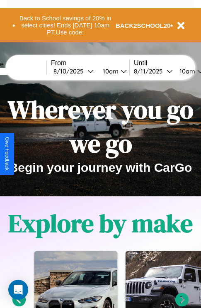
click at [28, 71] on input "text" at bounding box center [15, 71] width 62 height 7
type input "******"
click at [84, 71] on div "[DATE]" at bounding box center [71, 71] width 34 height 8
select select "*"
select select "****"
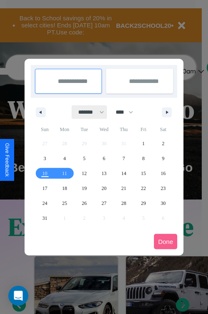
click at [87, 112] on select "******* ******** ***** ***** *** **** **** ****** ********* ******* ******** **…" at bounding box center [89, 112] width 35 height 14
select select "*"
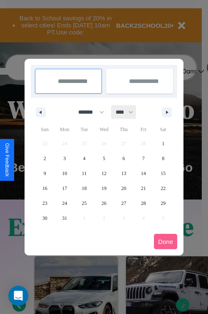
click at [128, 112] on select "**** **** **** **** **** **** **** **** **** **** **** **** **** **** **** ****…" at bounding box center [123, 112] width 25 height 14
select select "****"
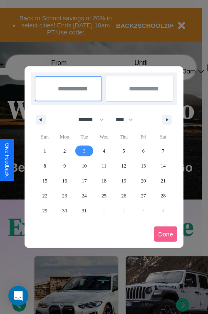
click at [84, 151] on span "3" at bounding box center [84, 151] width 2 height 15
type input "**********"
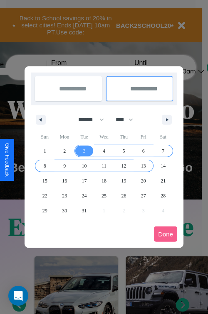
click at [143, 166] on span "13" at bounding box center [143, 166] width 5 height 15
type input "**********"
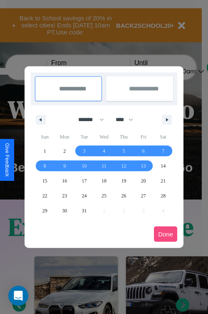
click at [165, 234] on button "Done" at bounding box center [165, 234] width 23 height 15
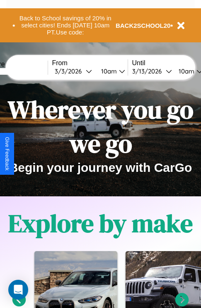
scroll to position [0, 29]
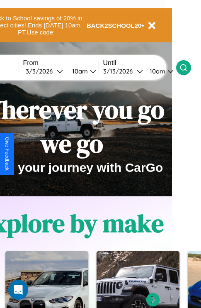
click at [188, 67] on icon at bounding box center [184, 68] width 8 height 8
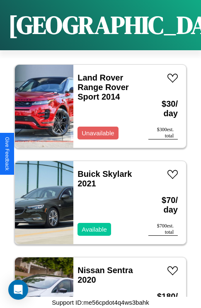
scroll to position [802, 0]
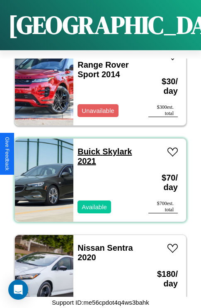
click at [86, 147] on link "Buick Skylark 2021" at bounding box center [105, 156] width 54 height 19
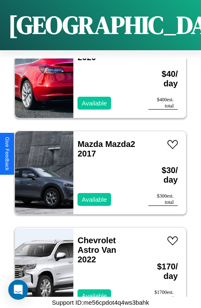
scroll to position [3594, 0]
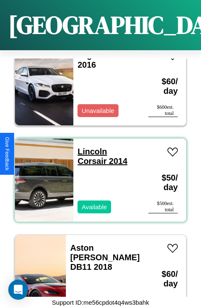
click at [90, 147] on link "Lincoln Corsair 2014" at bounding box center [103, 156] width 50 height 19
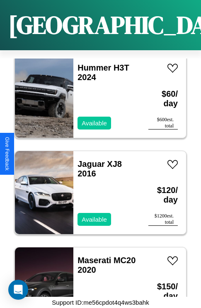
scroll to position [4750, 0]
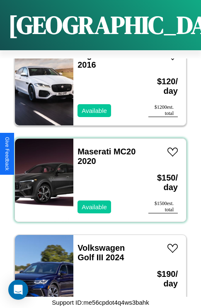
click at [98, 175] on div "Maserati MC20 2020 Available" at bounding box center [106, 180] width 67 height 83
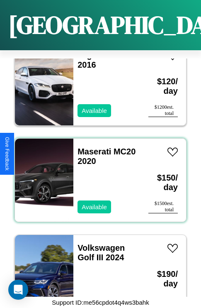
click at [98, 175] on div "Maserati MC20 2020 Available" at bounding box center [106, 180] width 67 height 83
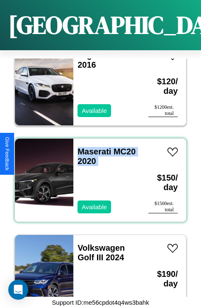
click at [98, 175] on div "Maserati MC20 2020 Available" at bounding box center [106, 180] width 67 height 83
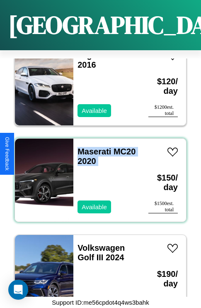
click at [98, 175] on div "Maserati MC20 2020 Available" at bounding box center [106, 180] width 67 height 83
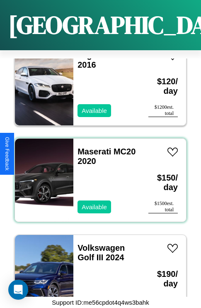
click at [98, 175] on div "Maserati MC20 2020 Available" at bounding box center [106, 180] width 67 height 83
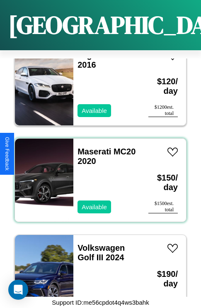
click at [98, 175] on div "Maserati MC20 2020 Available" at bounding box center [106, 180] width 67 height 83
click at [92, 147] on link "Maserati MC20 2020" at bounding box center [107, 156] width 58 height 19
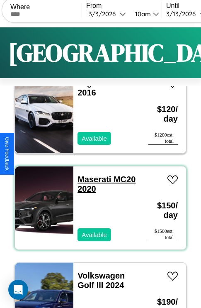
scroll to position [0, 0]
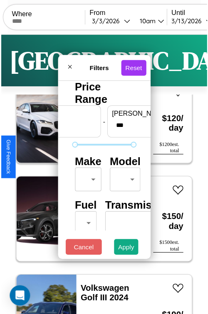
scroll to position [24, 0]
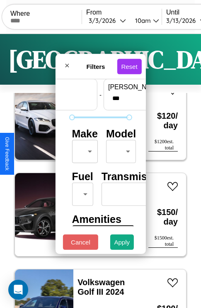
click at [83, 149] on body "CarGo Where From 3 / 3 / 2026 10am Until 3 / 13 / 2026 10am Become a Host Login…" at bounding box center [100, 171] width 201 height 342
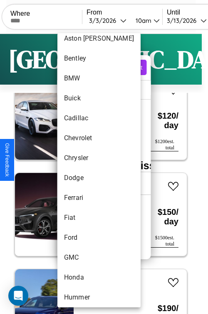
scroll to position [115, 0]
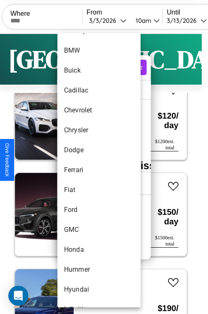
click at [83, 170] on li "Ferrari" at bounding box center [98, 170] width 83 height 20
type input "*******"
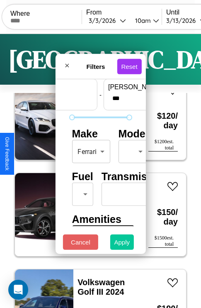
click at [122, 244] on button "Apply" at bounding box center [122, 242] width 24 height 15
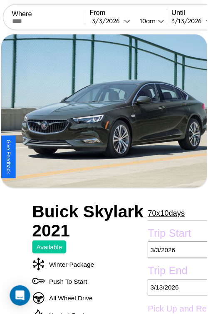
scroll to position [91, 33]
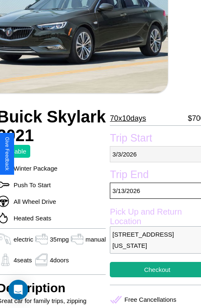
click at [154, 154] on p "3 / 3 / 2026" at bounding box center [157, 154] width 95 height 16
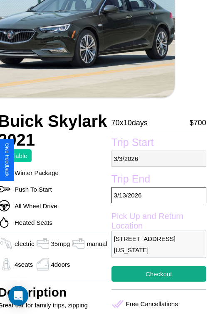
select select "*"
select select "****"
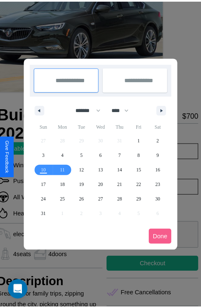
scroll to position [0, 33]
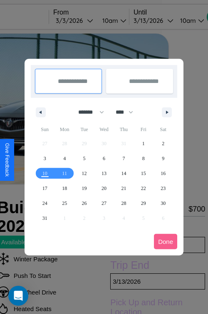
click at [86, 20] on div at bounding box center [104, 157] width 208 height 314
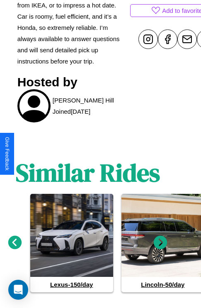
scroll to position [421, 12]
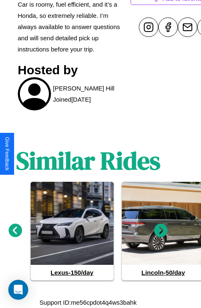
click at [161, 231] on icon at bounding box center [161, 231] width 14 height 14
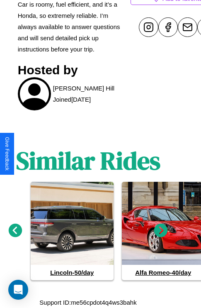
click at [161, 231] on icon at bounding box center [161, 231] width 14 height 14
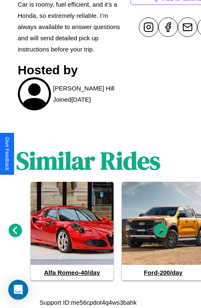
click at [161, 231] on icon at bounding box center [161, 231] width 14 height 14
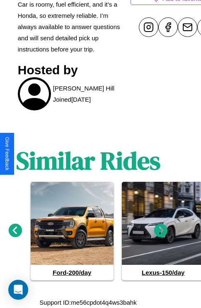
click at [15, 231] on icon at bounding box center [16, 231] width 14 height 14
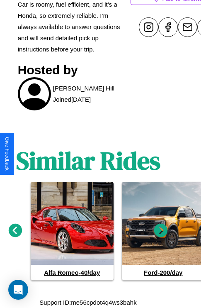
click at [161, 231] on icon at bounding box center [161, 231] width 14 height 14
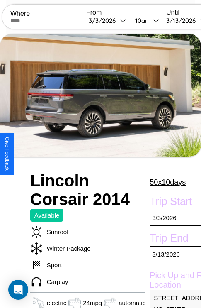
scroll to position [405, 0]
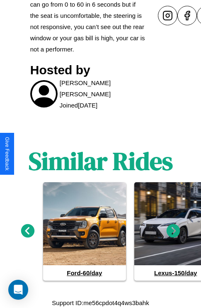
click at [174, 231] on icon at bounding box center [174, 231] width 14 height 14
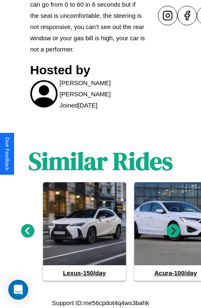
click at [174, 231] on icon at bounding box center [174, 231] width 14 height 14
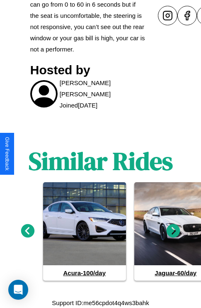
click at [174, 231] on icon at bounding box center [174, 231] width 14 height 14
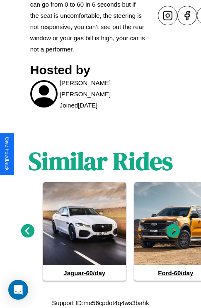
click at [174, 231] on icon at bounding box center [174, 231] width 14 height 14
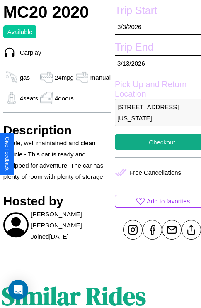
scroll to position [217, 28]
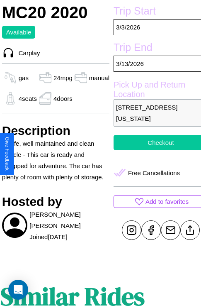
click at [154, 150] on button "Checkout" at bounding box center [161, 142] width 95 height 15
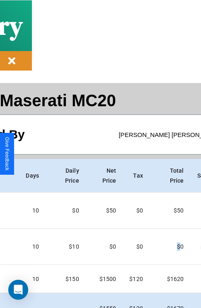
scroll to position [37, 108]
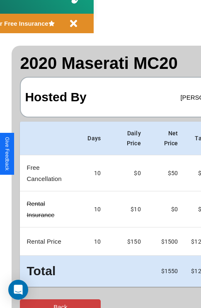
click at [40, 300] on button "Back" at bounding box center [60, 306] width 81 height 15
